Goal: Information Seeking & Learning: Learn about a topic

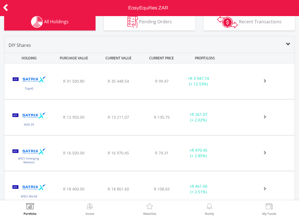
scroll to position [210, 0]
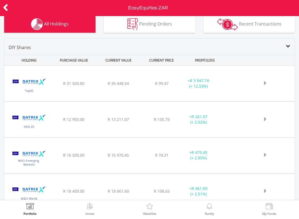
click at [25, 85] on img at bounding box center [29, 85] width 44 height 27
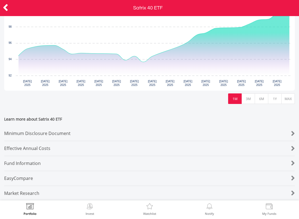
scroll to position [292, 0]
click at [17, 131] on div "Minimum Disclosure Document" at bounding box center [137, 133] width 266 height 15
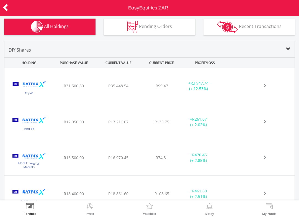
scroll to position [208, 0]
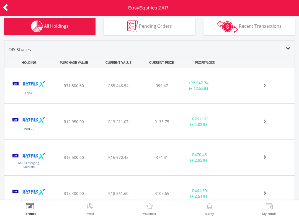
click at [30, 107] on div "﻿ Satrix Capped INDI ETF" at bounding box center [27, 121] width 46 height 35
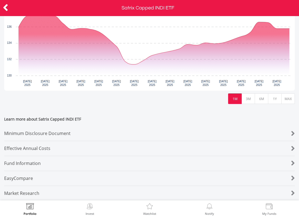
scroll to position [292, 0]
click at [19, 130] on div "Minimum Disclosure Document" at bounding box center [137, 133] width 266 height 15
click at [4, 7] on icon at bounding box center [6, 7] width 6 height 11
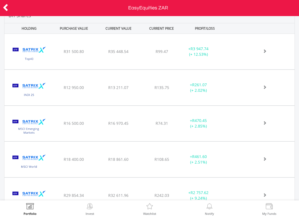
scroll to position [251, 0]
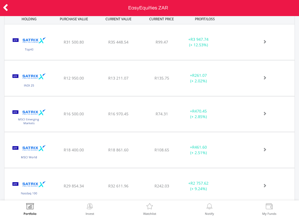
click at [17, 122] on img at bounding box center [29, 116] width 44 height 27
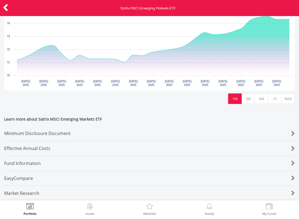
scroll to position [292, 0]
click at [20, 133] on div "Minimum Disclosure Document" at bounding box center [137, 133] width 266 height 15
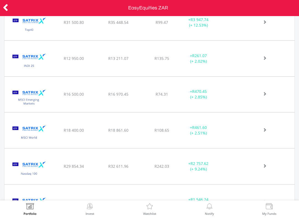
scroll to position [273, 0]
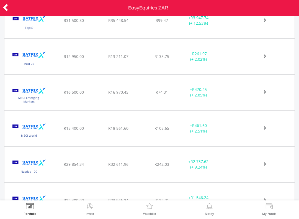
click at [16, 133] on img at bounding box center [29, 130] width 44 height 27
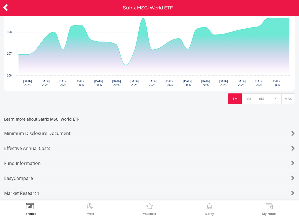
scroll to position [292, 0]
click at [13, 133] on div "Minimum Disclosure Document" at bounding box center [137, 133] width 266 height 15
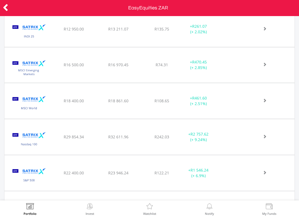
scroll to position [301, 0]
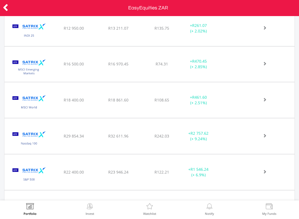
click at [19, 135] on img at bounding box center [29, 138] width 44 height 27
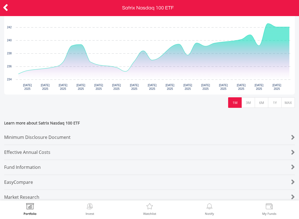
scroll to position [286, 0]
click at [19, 139] on div "Minimum Disclosure Document" at bounding box center [137, 136] width 266 height 15
click at [8, 6] on icon at bounding box center [6, 7] width 6 height 11
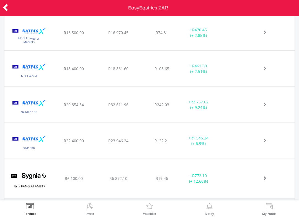
scroll to position [345, 0]
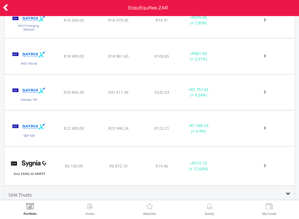
click at [15, 134] on img at bounding box center [29, 130] width 44 height 27
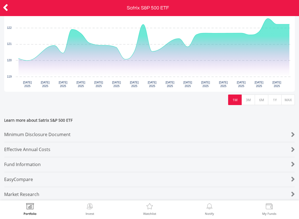
scroll to position [289, 0]
click at [12, 133] on div "Minimum Disclosure Document" at bounding box center [137, 133] width 266 height 15
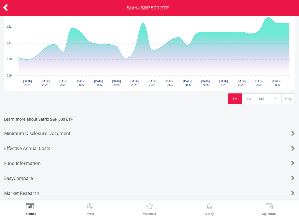
scroll to position [292, 0]
click at [8, 10] on icon at bounding box center [6, 7] width 6 height 11
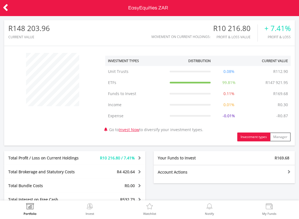
scroll to position [53, 97]
click at [7, 10] on icon at bounding box center [6, 7] width 6 height 11
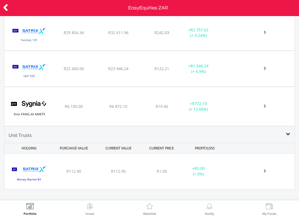
scroll to position [403, 0]
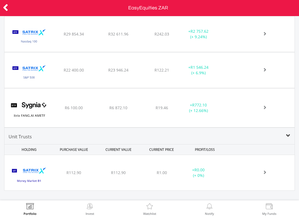
click at [35, 169] on img at bounding box center [29, 175] width 44 height 27
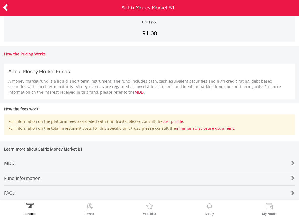
scroll to position [183, 0]
click at [28, 163] on div "MDD" at bounding box center [137, 163] width 266 height 15
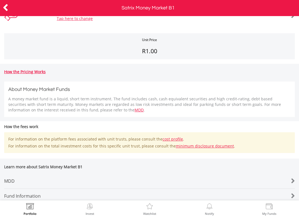
scroll to position [162, 0]
click at [3, 6] on icon at bounding box center [6, 7] width 6 height 11
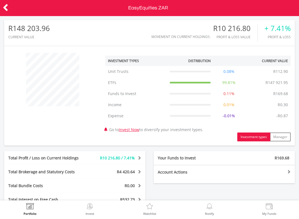
scroll to position [53, 97]
click at [7, 6] on icon at bounding box center [6, 7] width 6 height 11
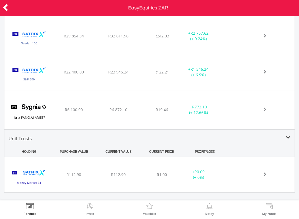
scroll to position [397, 0]
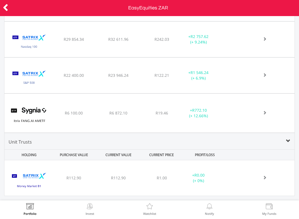
click at [21, 116] on img at bounding box center [29, 115] width 44 height 30
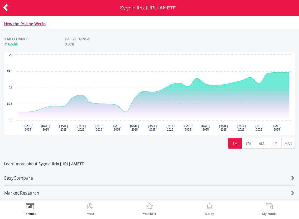
scroll to position [248, 0]
click at [20, 171] on div "EasyCompare" at bounding box center [137, 177] width 266 height 15
